Goal: Information Seeking & Learning: Learn about a topic

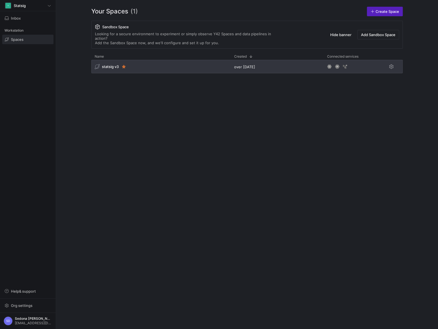
click at [109, 64] on span "statsig v3" at bounding box center [110, 66] width 17 height 4
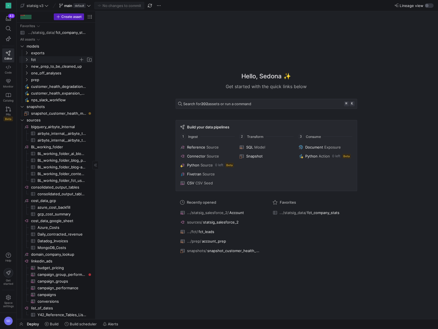
click at [32, 60] on span "fct" at bounding box center [55, 60] width 48 height 6
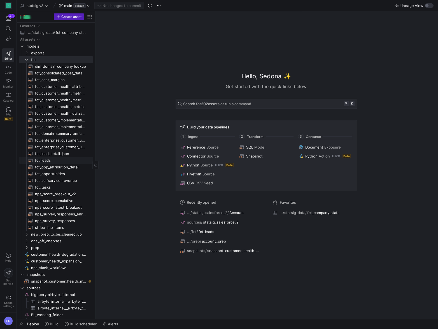
click at [48, 161] on span "fct_leads​​​​​​​​​​" at bounding box center [60, 160] width 51 height 6
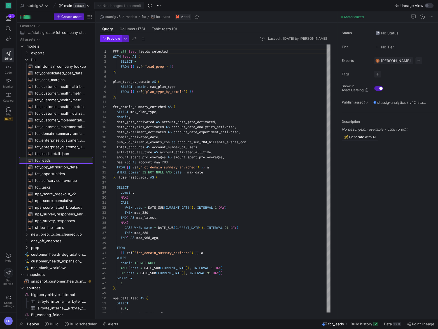
scroll to position [50, 0]
click at [127, 29] on span "Columns (173)" at bounding box center [131, 29] width 25 height 4
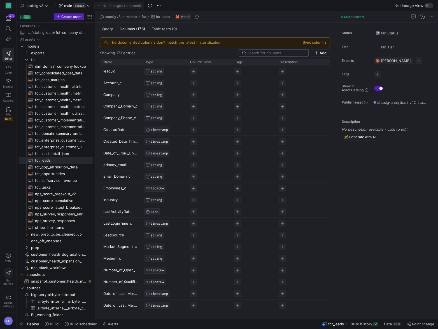
click at [274, 53] on input at bounding box center [276, 53] width 58 height 4
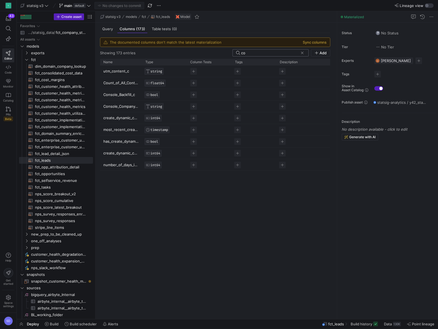
type input "c"
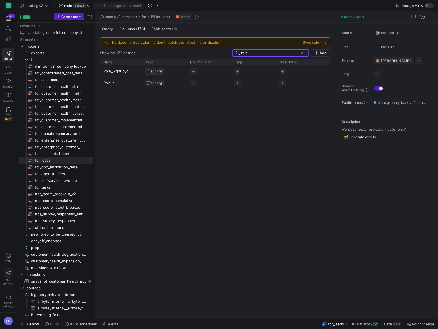
type input "role"
click at [108, 31] on div "Query" at bounding box center [107, 29] width 15 height 8
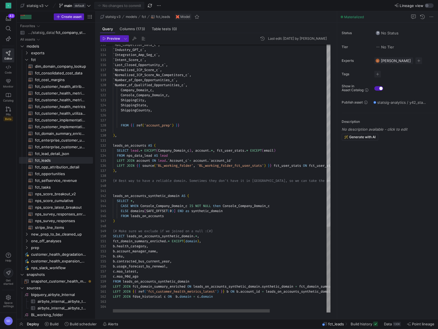
scroll to position [5, 26]
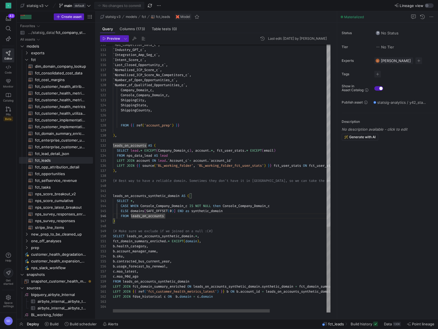
scroll to position [15, 56]
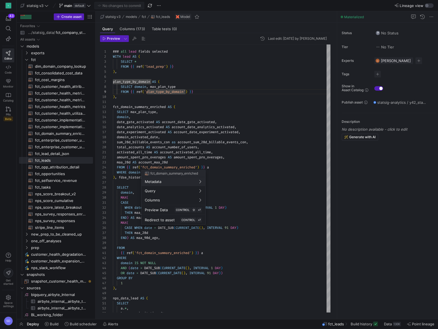
click at [165, 168] on div at bounding box center [219, 164] width 438 height 329
click at [56, 135] on span "fct_domain_summary_enriched​​​​​​​​​​" at bounding box center [60, 133] width 51 height 6
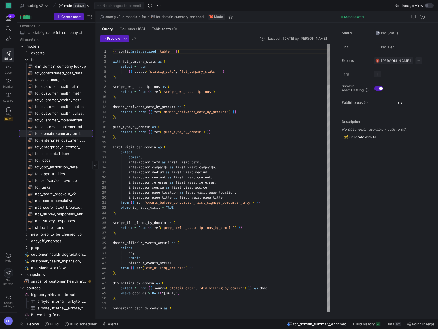
scroll to position [50, 0]
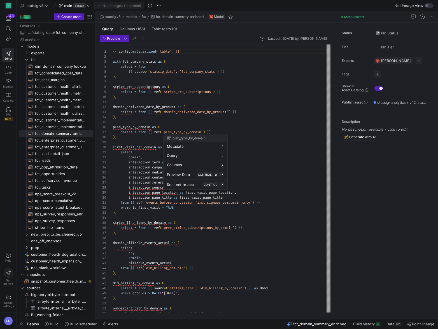
click at [141, 161] on div at bounding box center [219, 164] width 438 height 329
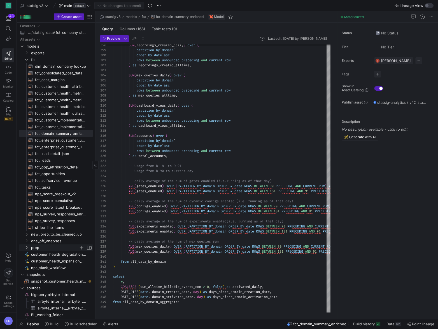
click at [28, 245] on span "prep" at bounding box center [58, 248] width 69 height 6
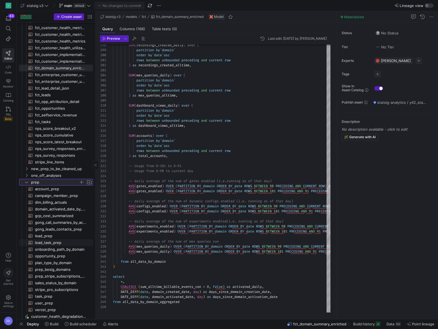
scroll to position [72, 0]
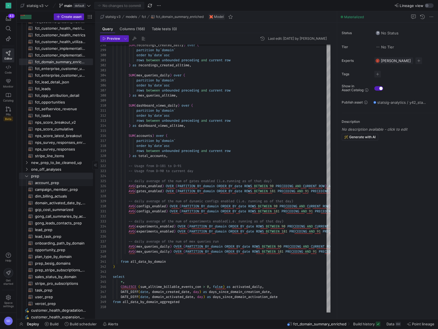
click at [52, 183] on span "account_prep​​​​​​​​​​" at bounding box center [60, 183] width 51 height 6
type textarea "WITH MaxUpdatedDate AS ( SELECT `Id` as `account_id`, MAX(`_y42_extracted_at`) …"
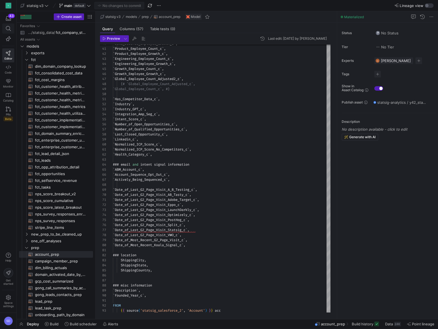
click at [8, 29] on icon at bounding box center [8, 28] width 5 height 5
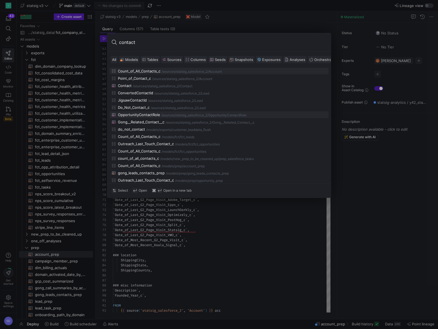
type input "contact"
click at [150, 114] on div "OpportunityContactRole" at bounding box center [139, 114] width 42 height 4
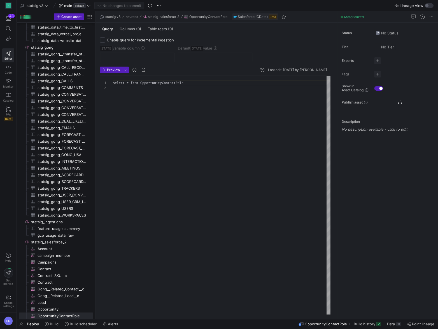
scroll to position [5, 0]
click at [111, 73] on header "Preview Last edit: [DATE] by [PERSON_NAME]" at bounding box center [215, 71] width 230 height 9
click at [106, 70] on span "Preview" at bounding box center [111, 70] width 18 height 4
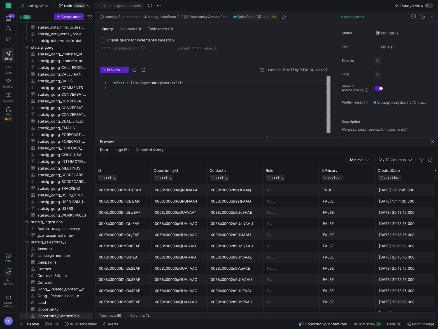
drag, startPoint x: 263, startPoint y: 221, endPoint x: 264, endPoint y: 137, distance: 83.7
click at [264, 137] on div at bounding box center [266, 137] width 342 height 0
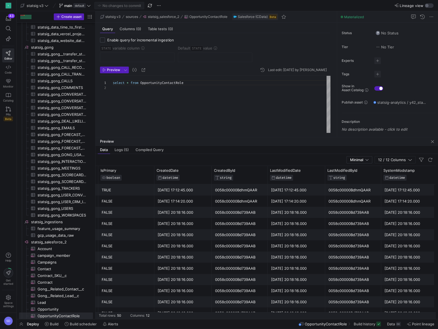
scroll to position [0, 235]
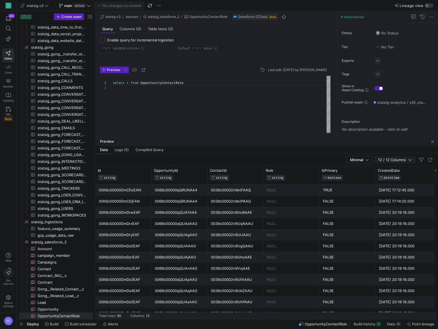
click at [387, 159] on span "12 / 12 Columns" at bounding box center [393, 160] width 30 height 4
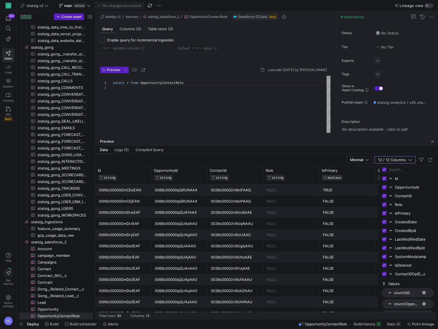
click at [233, 200] on div "0038c00002n9etPAAQ" at bounding box center [235, 201] width 49 height 11
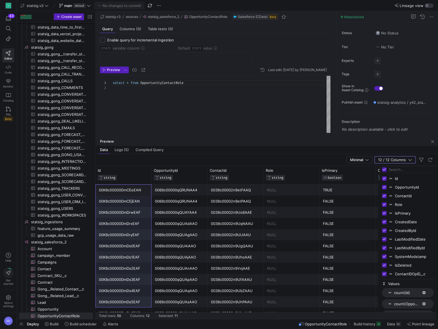
drag, startPoint x: 125, startPoint y: 189, endPoint x: 131, endPoint y: 297, distance: 108.2
click at [130, 273] on div "00K8c00000DmDs2EAF" at bounding box center [123, 268] width 49 height 11
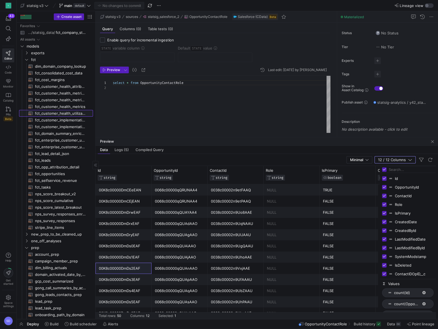
click at [51, 111] on span "fct_customer_health_utilization_rate​​​​​​​​​​" at bounding box center [60, 113] width 51 height 6
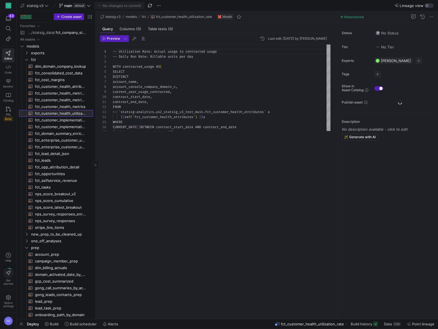
scroll to position [50, 0]
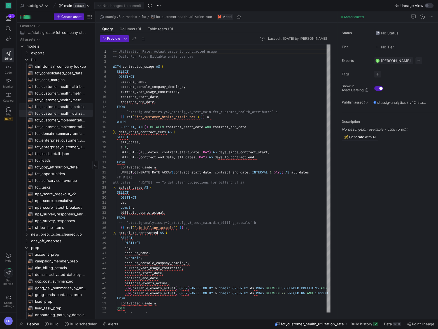
click at [48, 106] on span "fct_customer_health_metrics​​​​​​​​​​" at bounding box center [60, 107] width 51 height 6
type textarea "{{ config( materialized='incremental', unique_key=['ds', 'account_id'], increme…"
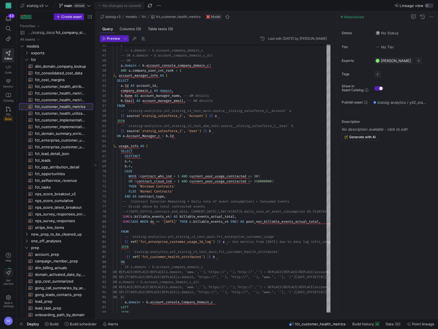
scroll to position [50, 0]
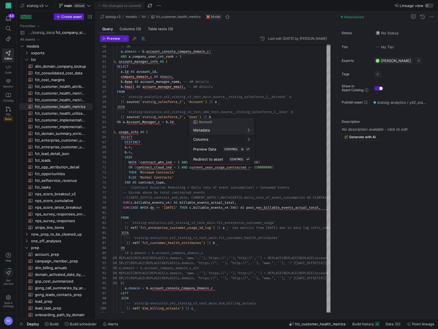
click at [163, 148] on div at bounding box center [219, 164] width 438 height 329
